Goal: Task Accomplishment & Management: Use online tool/utility

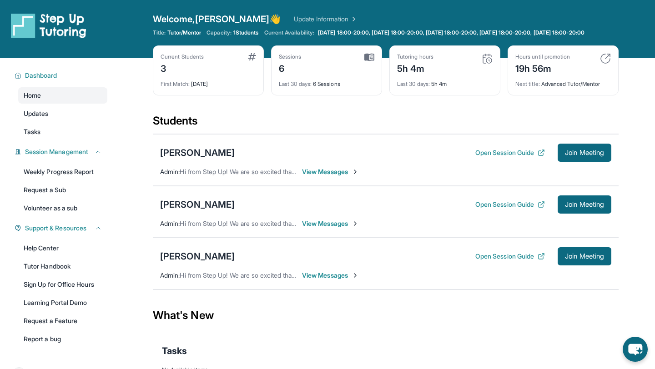
scroll to position [65, 0]
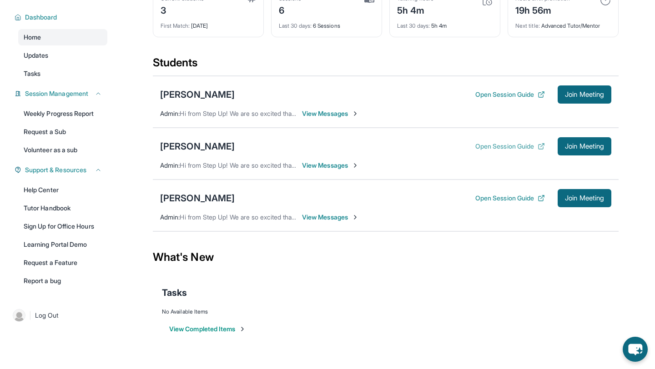
click at [500, 142] on button "Open Session Guide" at bounding box center [511, 146] width 70 height 9
click at [585, 153] on button "Join Meeting" at bounding box center [585, 146] width 54 height 18
click at [591, 151] on button "Join Meeting" at bounding box center [585, 146] width 54 height 18
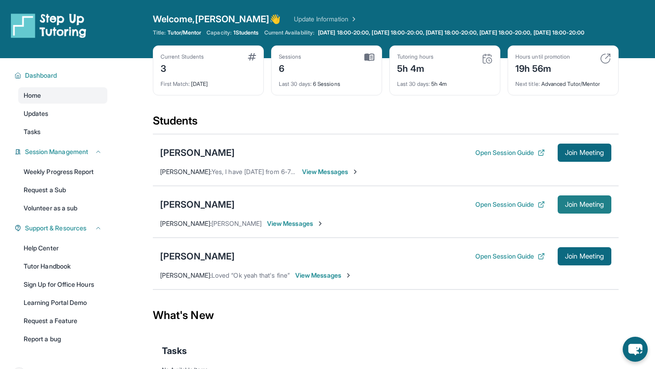
click at [591, 208] on span "Join Meeting" at bounding box center [584, 204] width 39 height 5
click at [600, 208] on span "Join Meeting" at bounding box center [584, 204] width 39 height 5
click at [578, 208] on span "Join Meeting" at bounding box center [584, 204] width 39 height 5
click at [532, 132] on div "Students" at bounding box center [386, 124] width 466 height 20
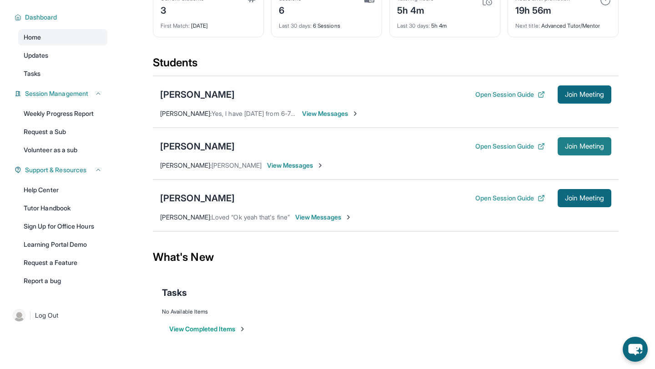
click at [566, 148] on span "Join Meeting" at bounding box center [584, 146] width 39 height 5
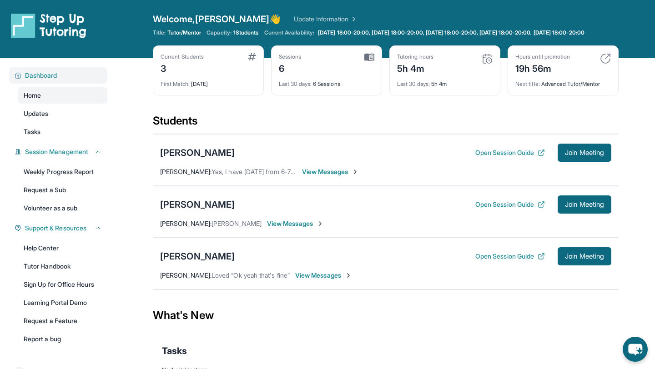
click at [51, 80] on span "Dashboard" at bounding box center [41, 75] width 32 height 9
click at [573, 208] on span "Join Meeting" at bounding box center [584, 204] width 39 height 5
click at [344, 148] on div "Layla Ghodsi Open Session Guide Join Meeting Pauline Crelencia : Yes, I have Mo…" at bounding box center [386, 160] width 466 height 52
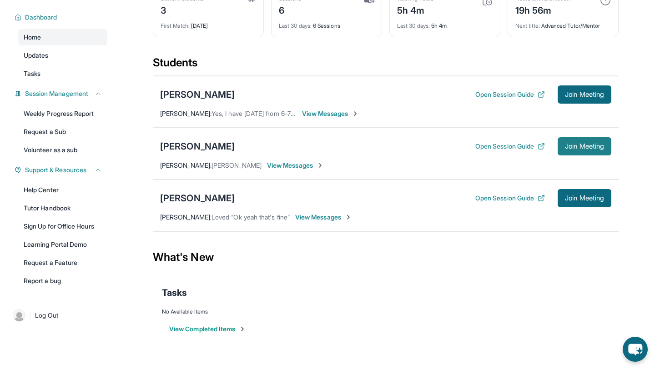
click at [582, 149] on span "Join Meeting" at bounding box center [584, 146] width 39 height 5
click at [120, 46] on main "Current Students 3 First Match : 8 days ago Sessions 6 Last 30 days : 6 Session…" at bounding box center [385, 178] width 539 height 356
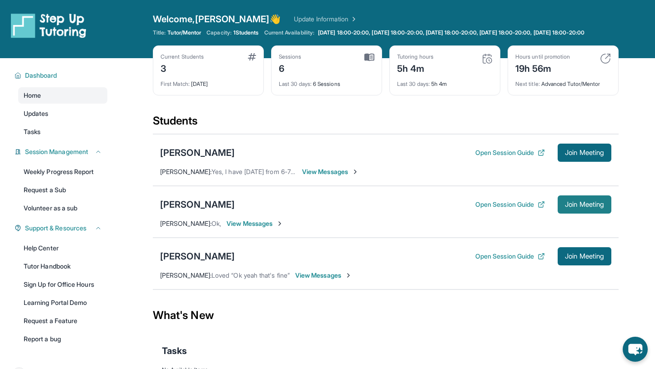
click at [590, 208] on span "Join Meeting" at bounding box center [584, 204] width 39 height 5
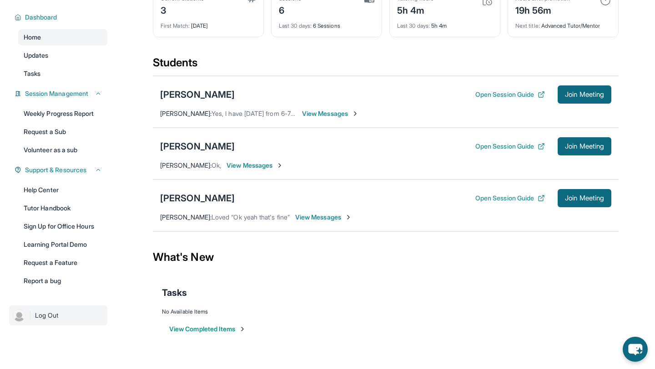
click at [48, 319] on span "Log Out" at bounding box center [47, 315] width 24 height 9
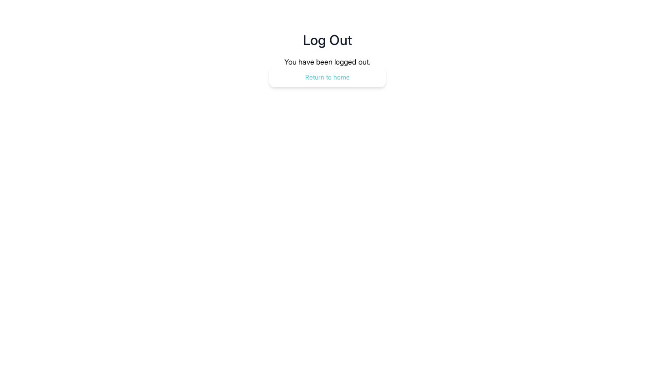
click at [315, 79] on button "Return to home" at bounding box center [327, 77] width 116 height 20
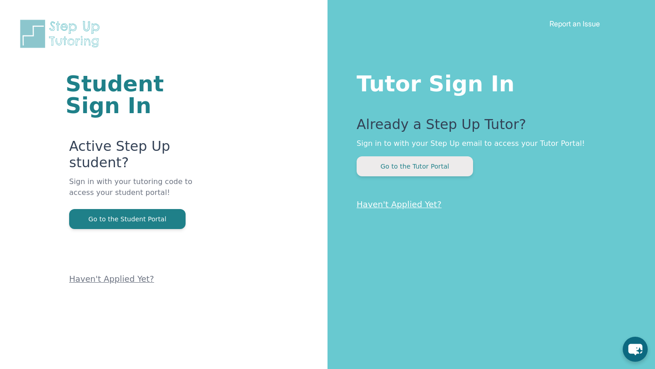
click at [399, 170] on button "Go to the Tutor Portal" at bounding box center [415, 167] width 116 height 20
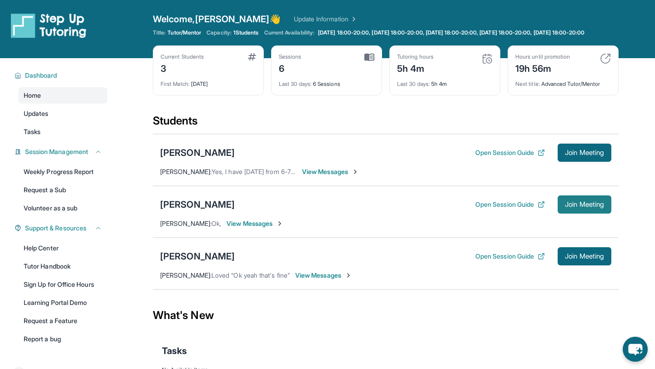
click at [592, 208] on span "Join Meeting" at bounding box center [584, 204] width 39 height 5
